Goal: Task Accomplishment & Management: Manage account settings

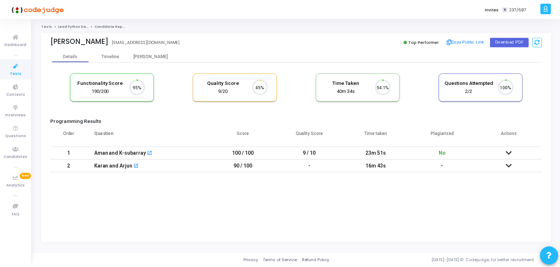
scroll to position [15, 19]
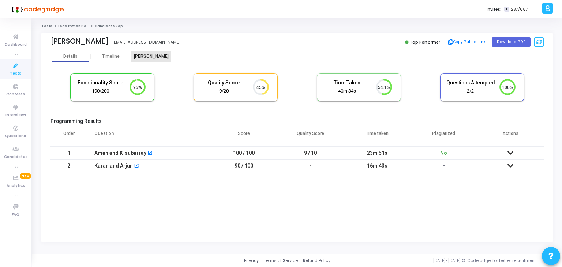
click at [148, 57] on div "[PERSON_NAME]" at bounding box center [151, 56] width 40 height 5
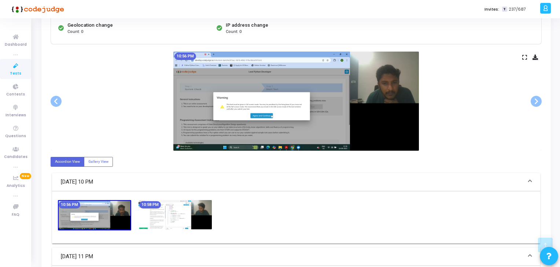
scroll to position [183, 0]
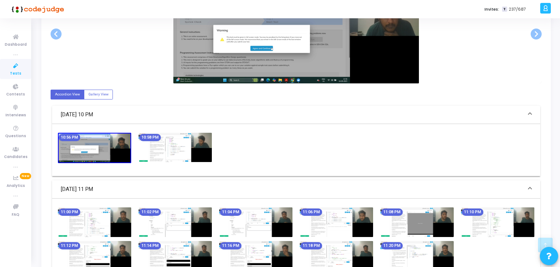
click at [181, 138] on img at bounding box center [174, 148] width 73 height 30
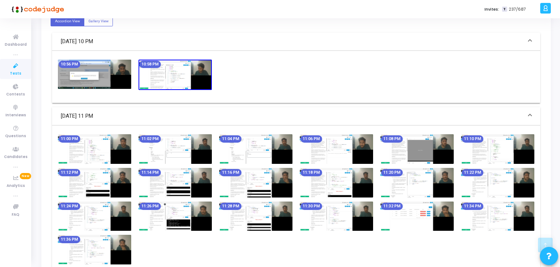
click at [342, 161] on img at bounding box center [336, 149] width 73 height 30
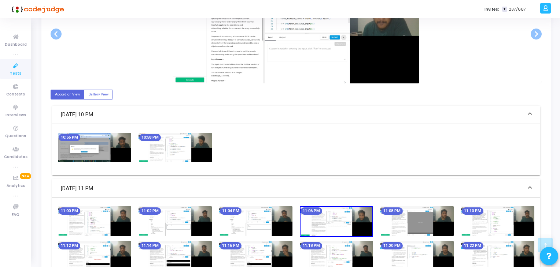
click at [419, 212] on img at bounding box center [416, 222] width 73 height 30
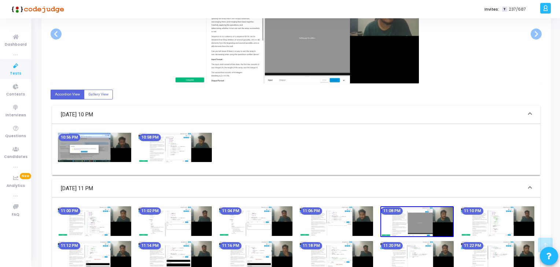
click at [510, 219] on img at bounding box center [497, 222] width 73 height 30
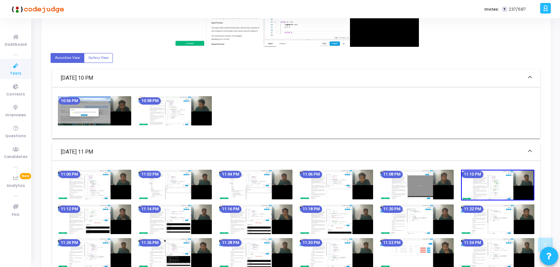
click at [410, 213] on img at bounding box center [416, 220] width 73 height 30
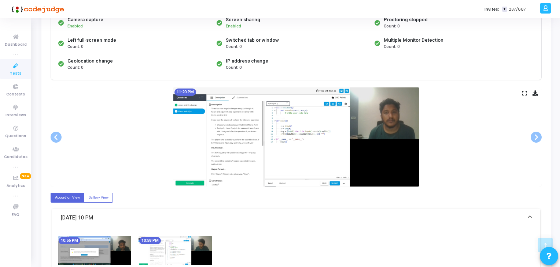
scroll to position [73, 0]
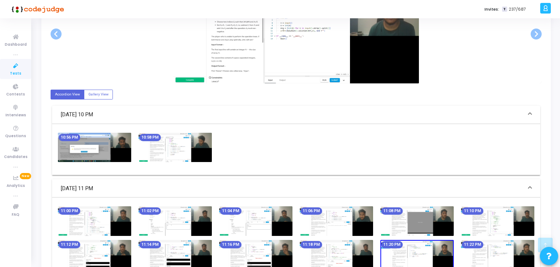
click at [189, 148] on img at bounding box center [174, 148] width 73 height 30
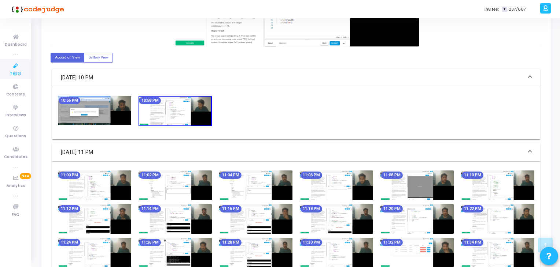
scroll to position [256, 0]
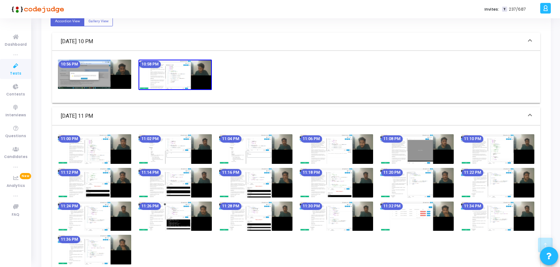
click at [371, 142] on img at bounding box center [336, 149] width 73 height 30
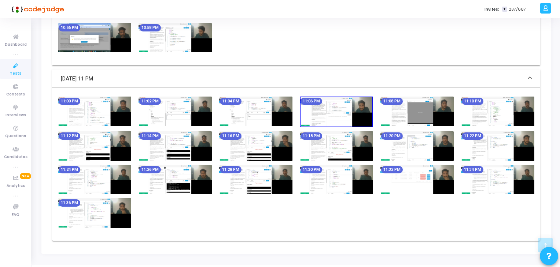
click at [451, 175] on img at bounding box center [416, 180] width 73 height 30
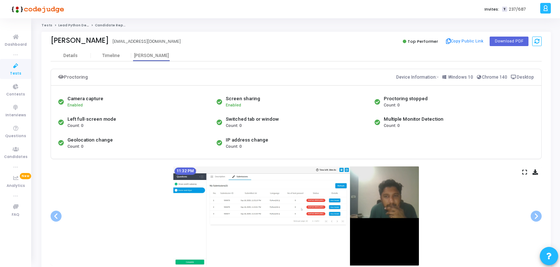
scroll to position [0, 0]
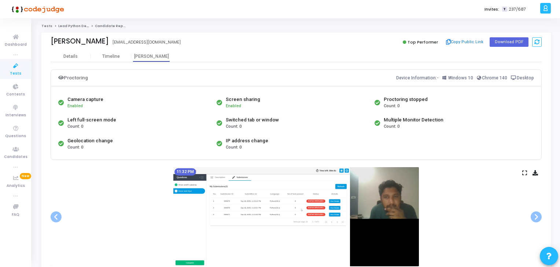
drag, startPoint x: 53, startPoint y: 40, endPoint x: 108, endPoint y: 47, distance: 56.2
click at [108, 47] on div "[PERSON_NAME] [EMAIL_ADDRESS][DOMAIN_NAME]" at bounding box center [172, 42] width 242 height 11
copy div "[PERSON_NAME]"
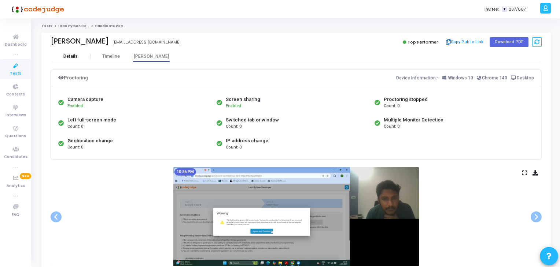
click at [82, 54] on div "Details" at bounding box center [71, 56] width 40 height 5
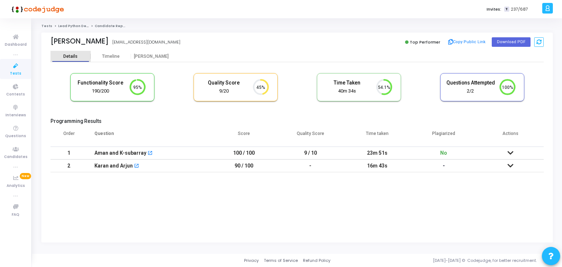
scroll to position [3, 3]
click at [503, 44] on button "Download PDF" at bounding box center [511, 42] width 39 height 10
